Goal: Transaction & Acquisition: Purchase product/service

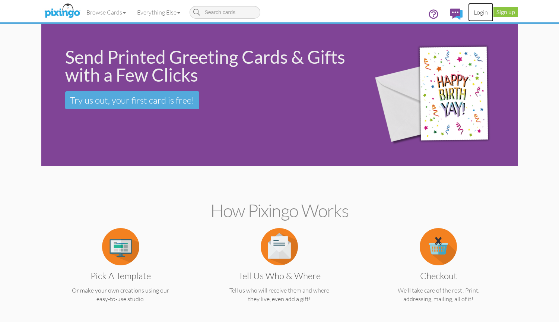
click at [481, 12] on link "Login" at bounding box center [480, 12] width 25 height 19
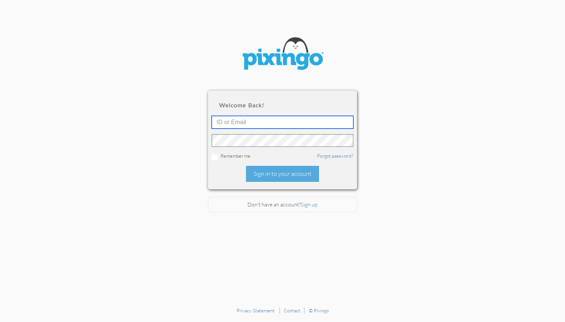
type input "[PERSON_NAME][EMAIL_ADDRESS][DOMAIN_NAME]"
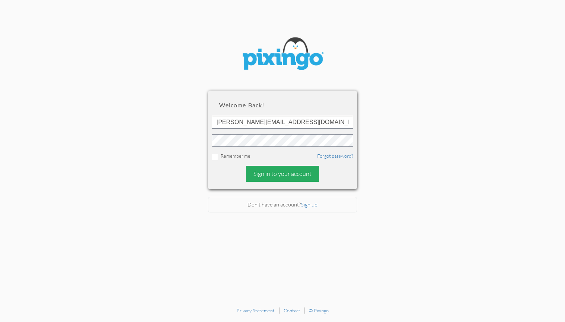
click at [284, 176] on div "Sign in to your account" at bounding box center [282, 174] width 73 height 16
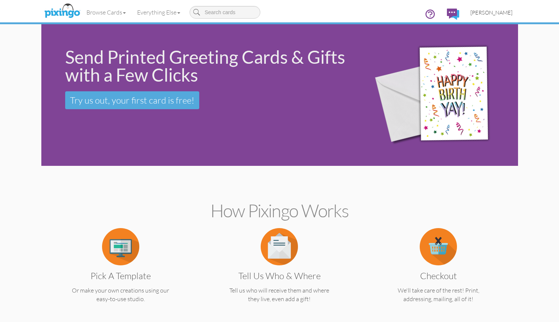
click at [504, 13] on span "[PERSON_NAME]" at bounding box center [491, 12] width 42 height 6
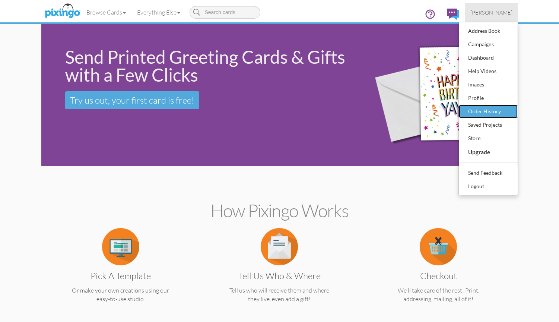
click at [492, 112] on div "Order History" at bounding box center [488, 111] width 44 height 11
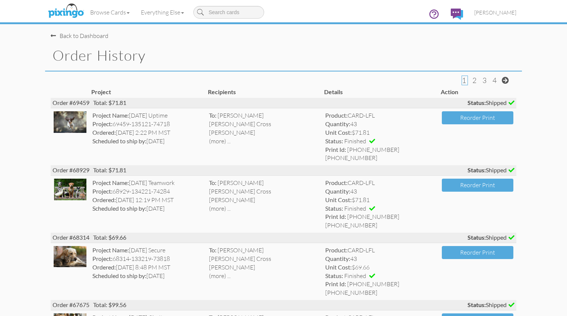
click at [51, 36] on span at bounding box center [53, 36] width 5 height 6
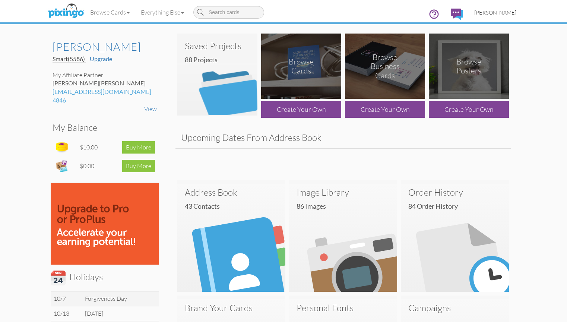
click at [516, 12] on span "[PERSON_NAME]" at bounding box center [495, 12] width 42 height 6
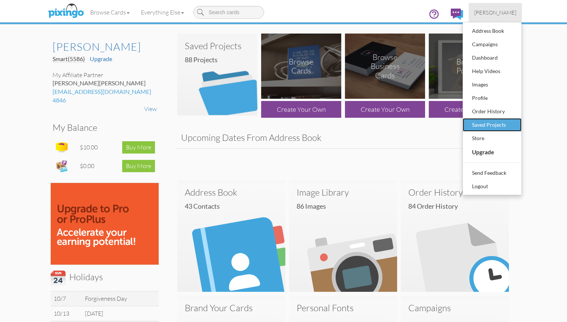
click at [514, 126] on div "Saved Projects" at bounding box center [492, 124] width 44 height 11
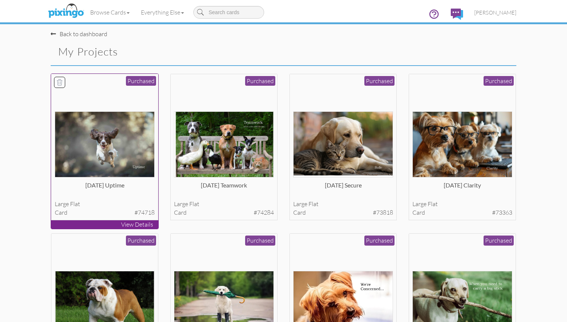
click at [118, 229] on p "View Details" at bounding box center [104, 224] width 107 height 9
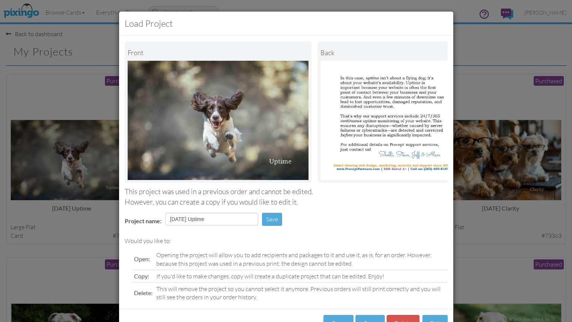
drag, startPoint x: 558, startPoint y: 197, endPoint x: 558, endPoint y: 243, distance: 46.2
click at [558, 243] on div "Load Project Front back This project was used in a previous order and cannot be…" at bounding box center [286, 161] width 572 height 322
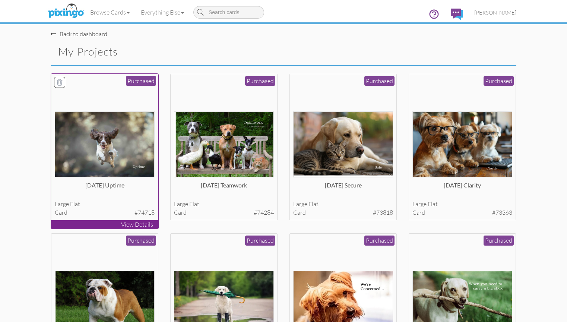
click at [75, 163] on img at bounding box center [105, 144] width 100 height 66
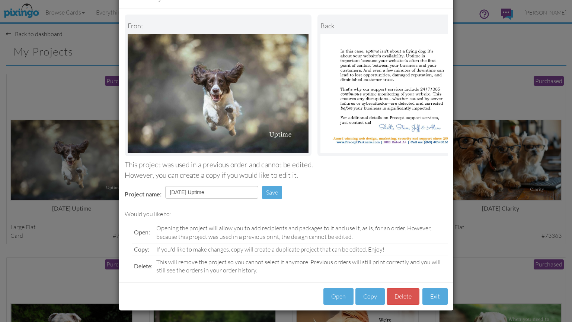
scroll to position [32, 0]
click at [360, 296] on button "Copy" at bounding box center [370, 296] width 29 height 17
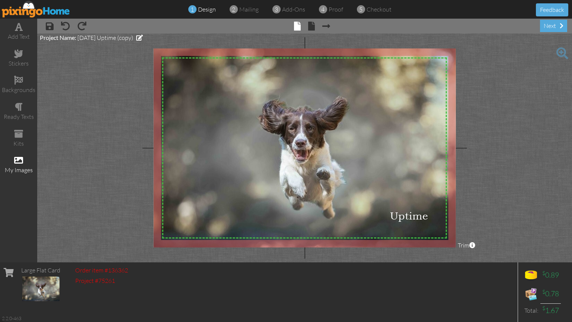
click at [20, 165] on div "my images" at bounding box center [18, 165] width 37 height 26
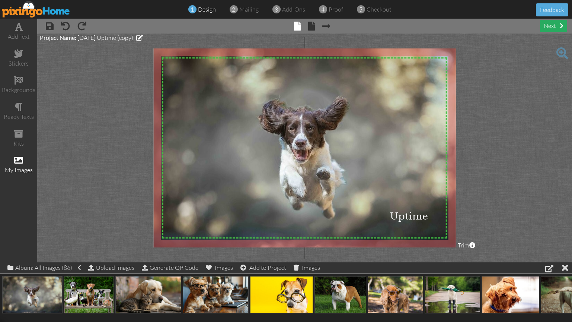
click at [553, 28] on div "next" at bounding box center [553, 26] width 27 height 12
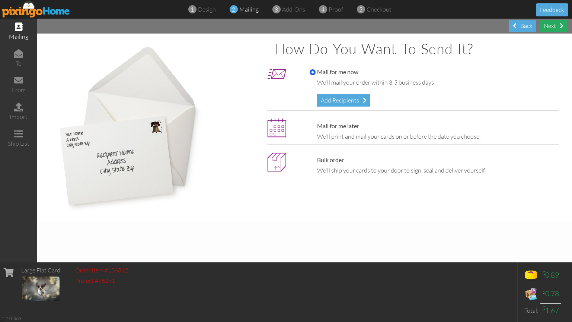
click at [553, 28] on div "Next" at bounding box center [553, 26] width 27 height 12
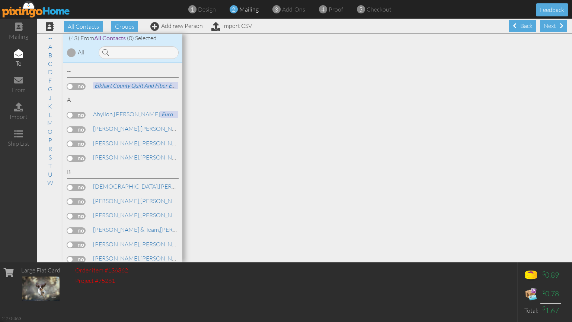
click at [553, 28] on div "Next" at bounding box center [553, 26] width 27 height 12
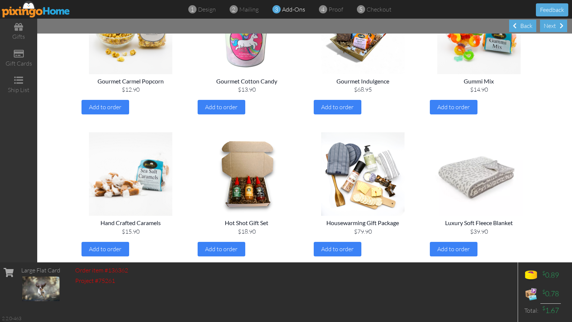
scroll to position [539, 0]
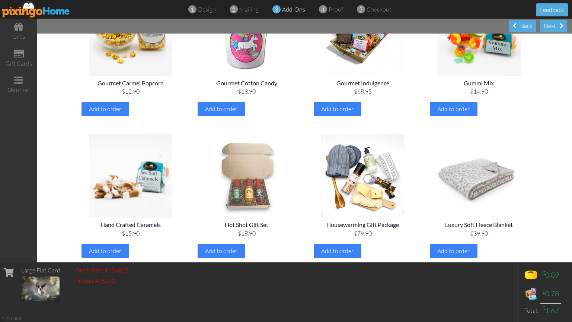
click at [239, 198] on img at bounding box center [247, 175] width 104 height 83
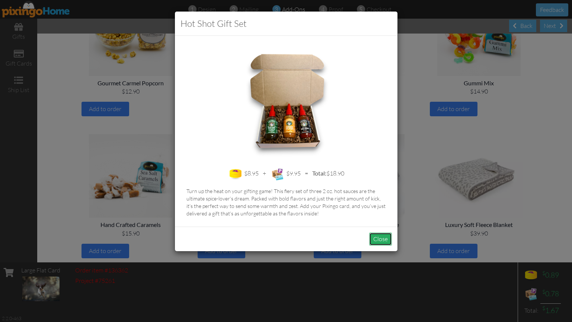
click at [382, 239] on button "Close" at bounding box center [380, 238] width 23 height 13
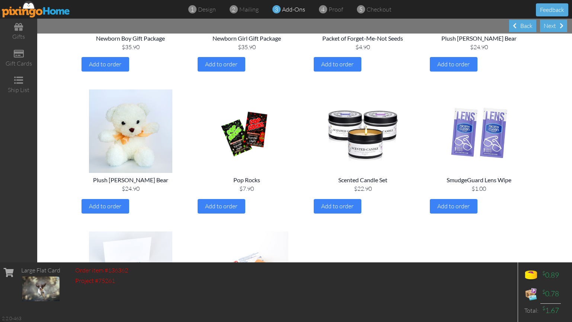
scroll to position [863, 0]
